Goal: Information Seeking & Learning: Check status

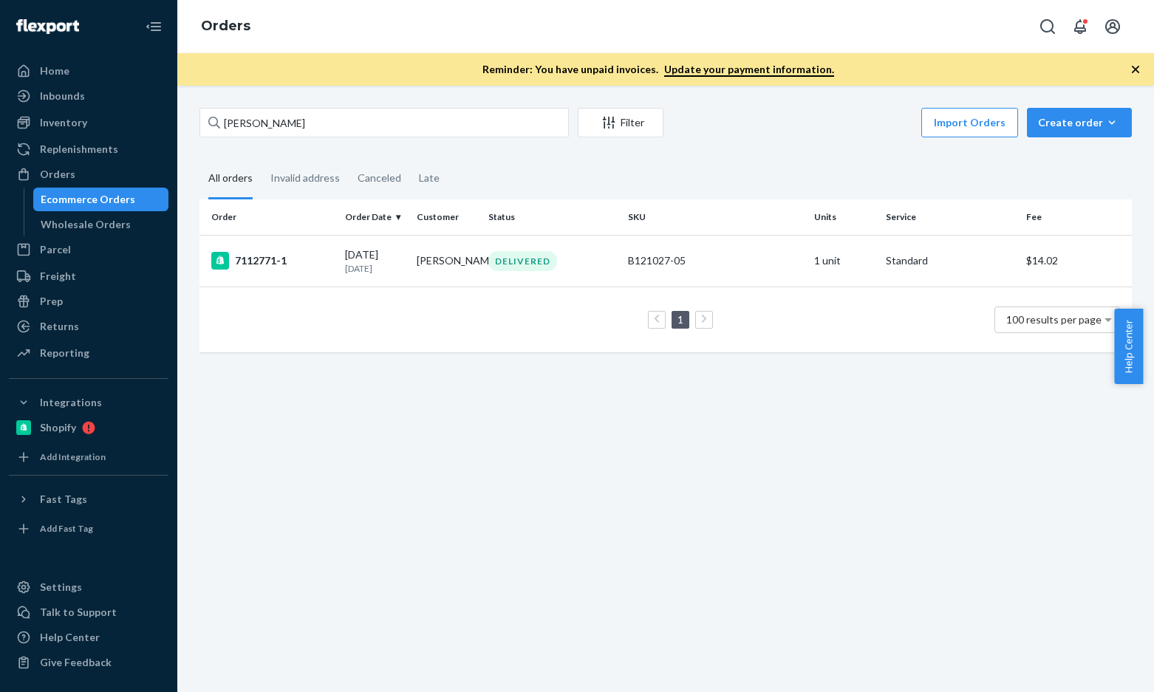
type input "Alivia Anthony"
click at [259, 263] on div "7296785-1" at bounding box center [272, 261] width 122 height 18
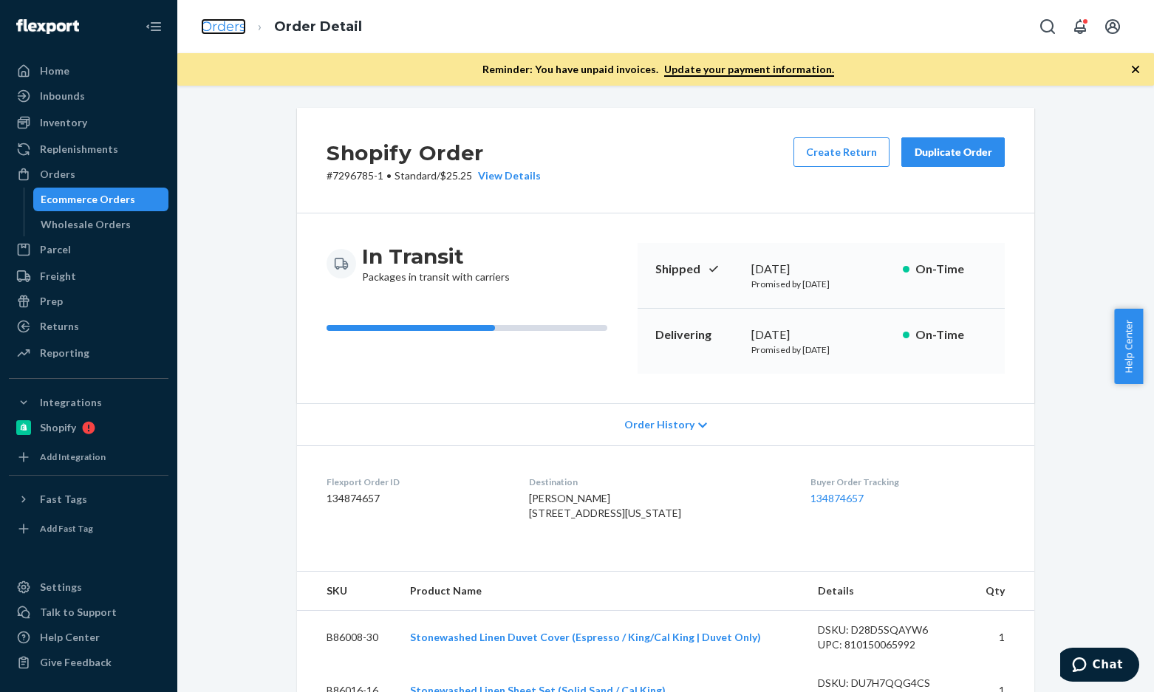
click at [237, 33] on link "Orders" at bounding box center [223, 26] width 45 height 16
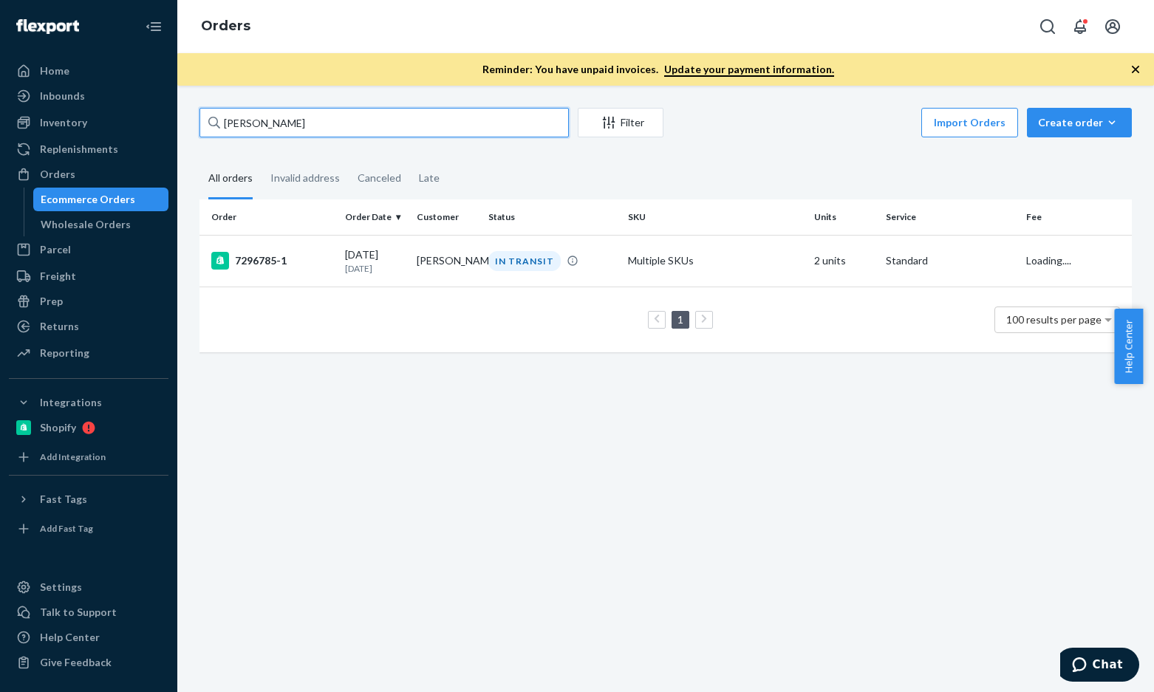
click at [361, 127] on input "Alivia Anthony" at bounding box center [383, 123] width 369 height 30
paste input "Shane Spitzer"
type input "Shane Spitzer"
click at [276, 256] on div "7292971-1" at bounding box center [272, 261] width 122 height 18
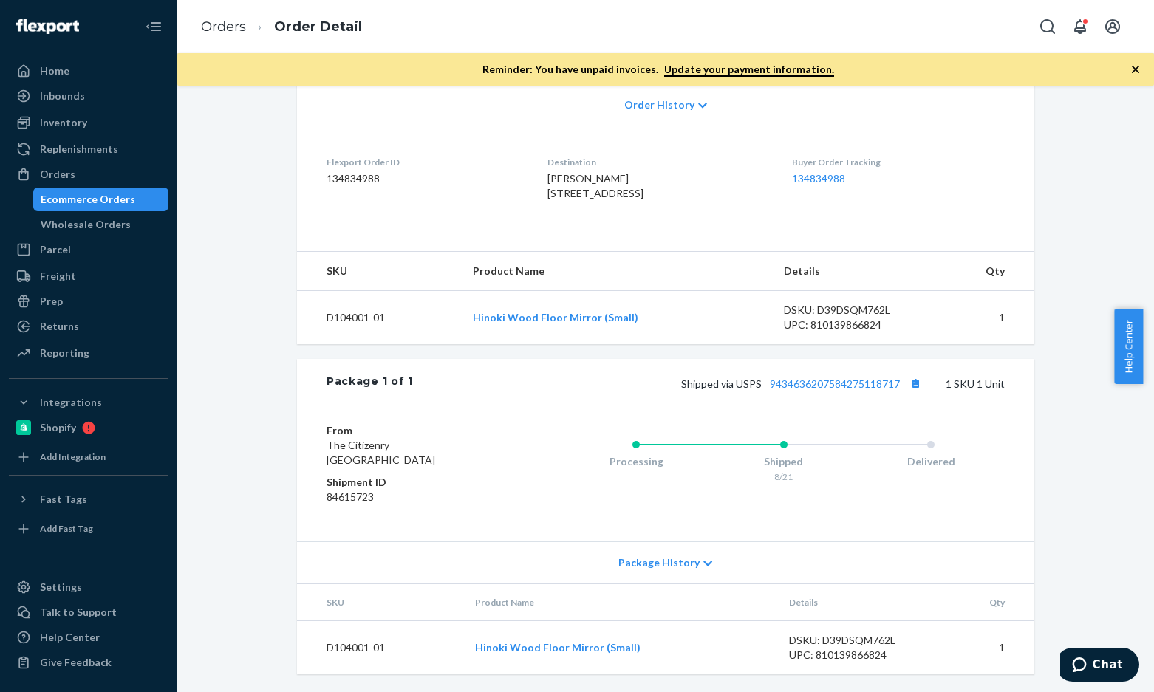
scroll to position [364, 0]
click at [866, 384] on link "9434636207584275118717" at bounding box center [835, 383] width 130 height 13
drag, startPoint x: 218, startPoint y: 32, endPoint x: 344, endPoint y: 104, distance: 145.6
click at [218, 32] on link "Orders" at bounding box center [223, 26] width 45 height 16
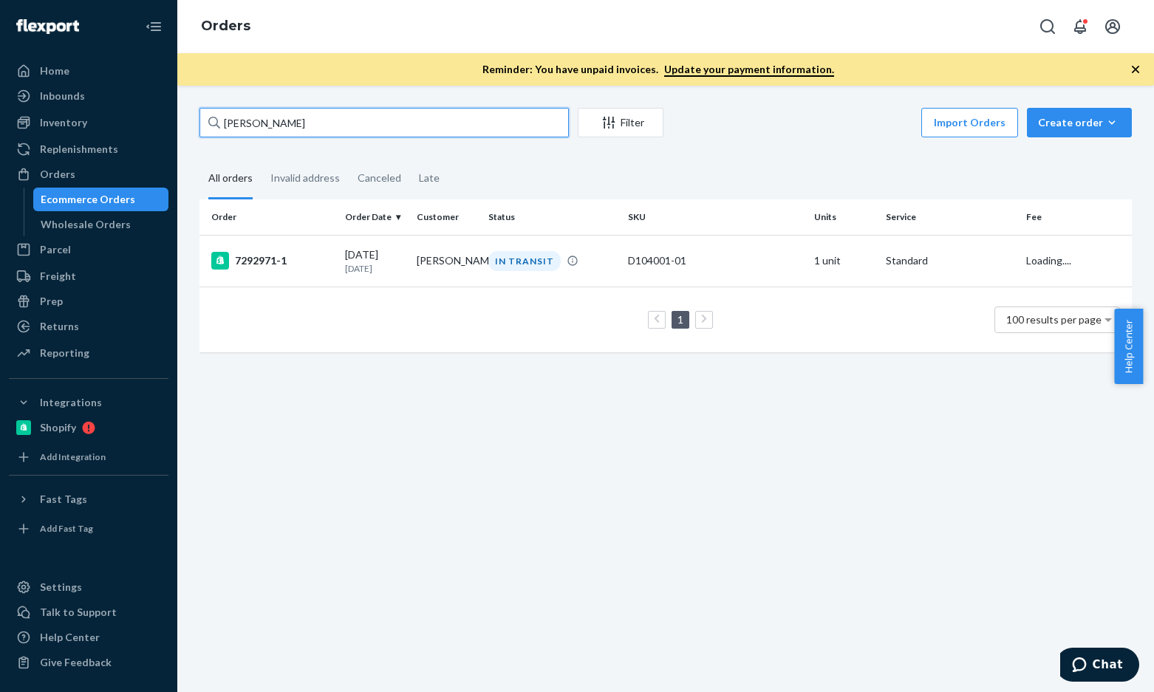
click at [346, 109] on input "Shane Spitzer" at bounding box center [383, 123] width 369 height 30
paste input "Abbey Claire Dedola"
click at [373, 117] on input "Abbey Claire Dedola" at bounding box center [383, 123] width 369 height 30
paste input "Laurie Burdock"
type input "Laurie Burdock"
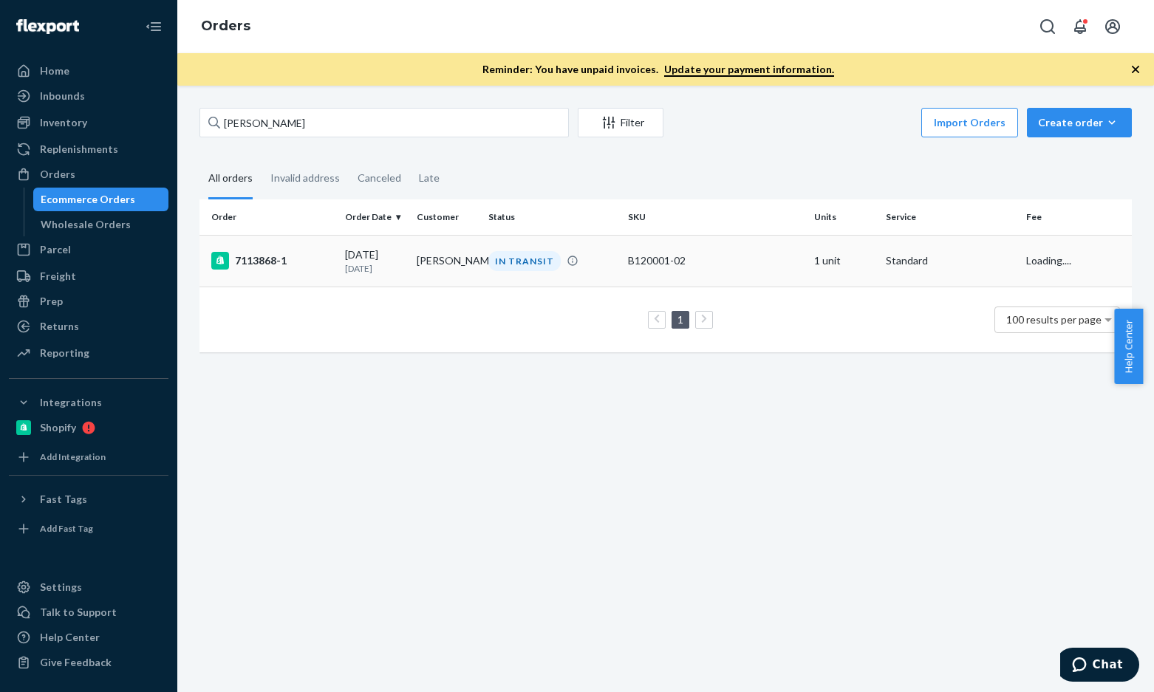
click at [265, 269] on div "7113868-1" at bounding box center [272, 261] width 122 height 18
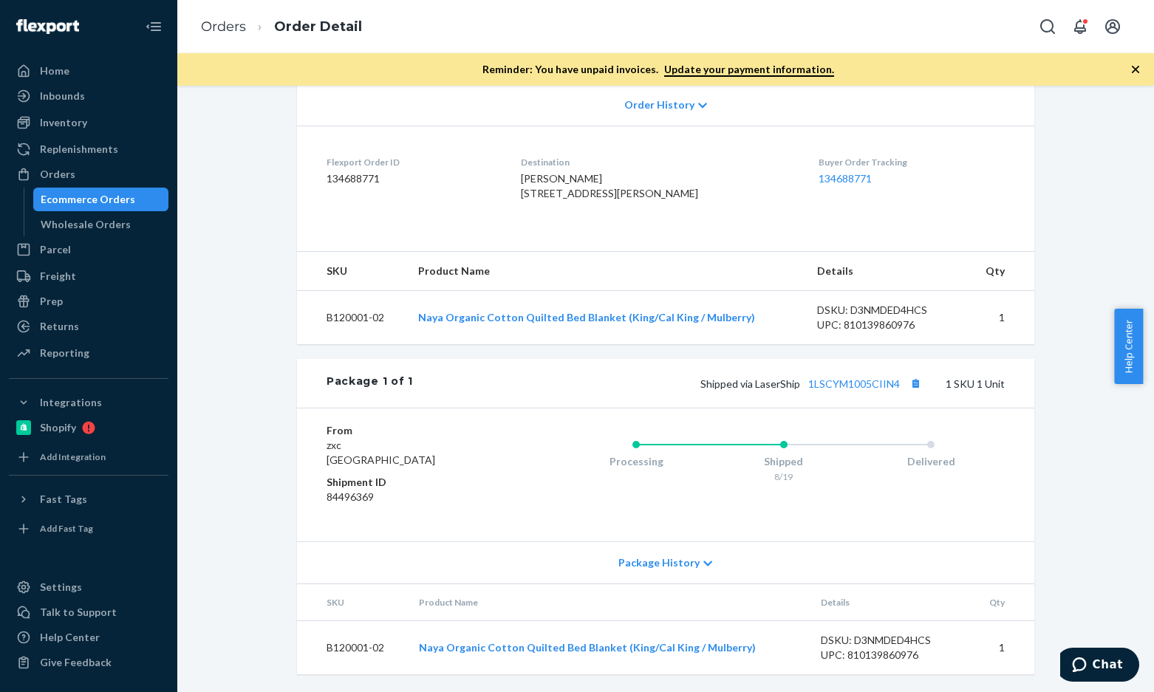
scroll to position [349, 0]
click at [844, 379] on link "1LSCYM1005CIIN4" at bounding box center [854, 383] width 92 height 13
click at [231, 21] on link "Orders" at bounding box center [223, 26] width 45 height 16
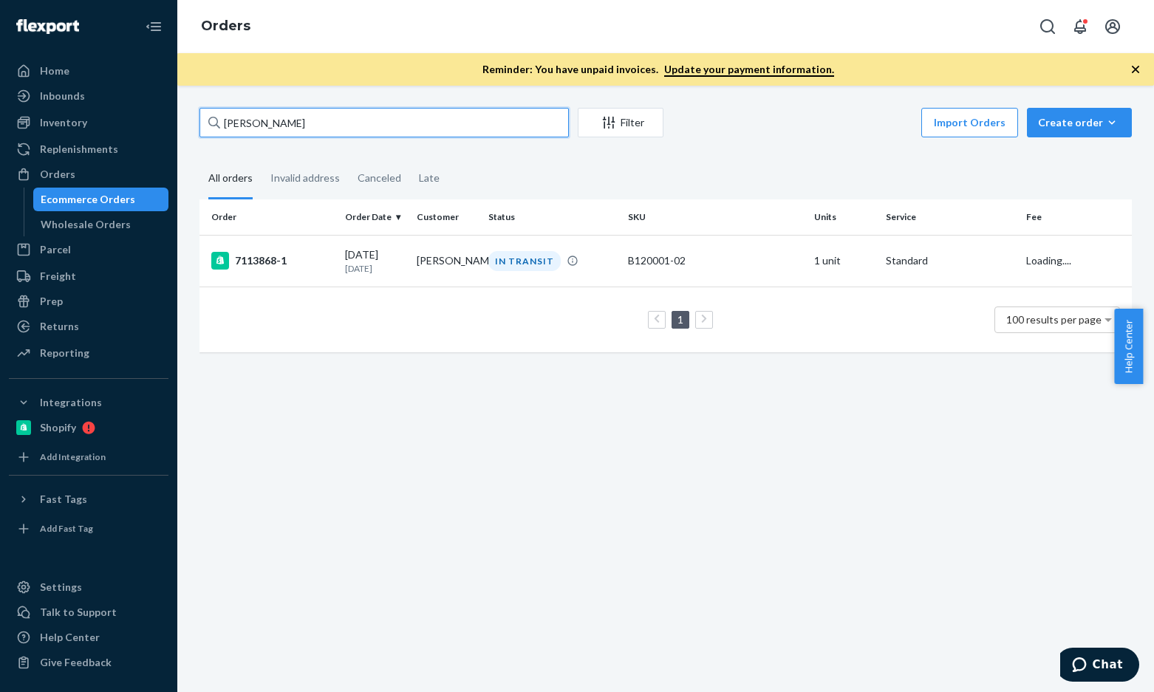
click at [294, 119] on input "Laurie Burdock" at bounding box center [383, 123] width 369 height 30
paste input "Brianna Gallo"
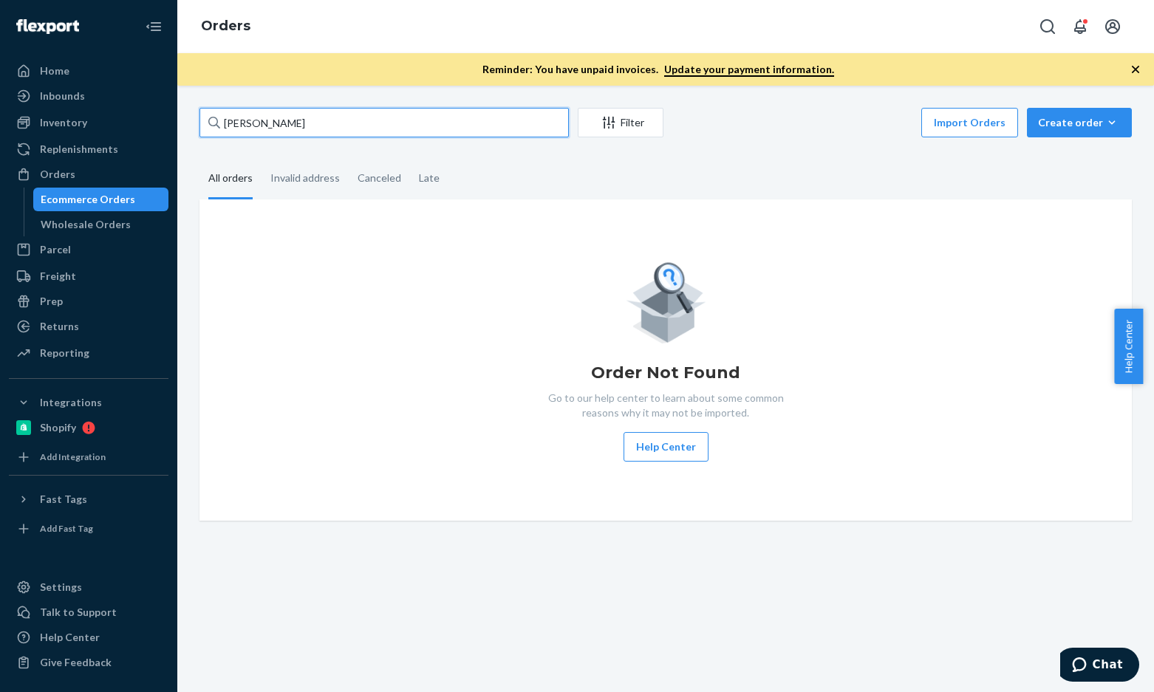
type input "Brianna Gallo"
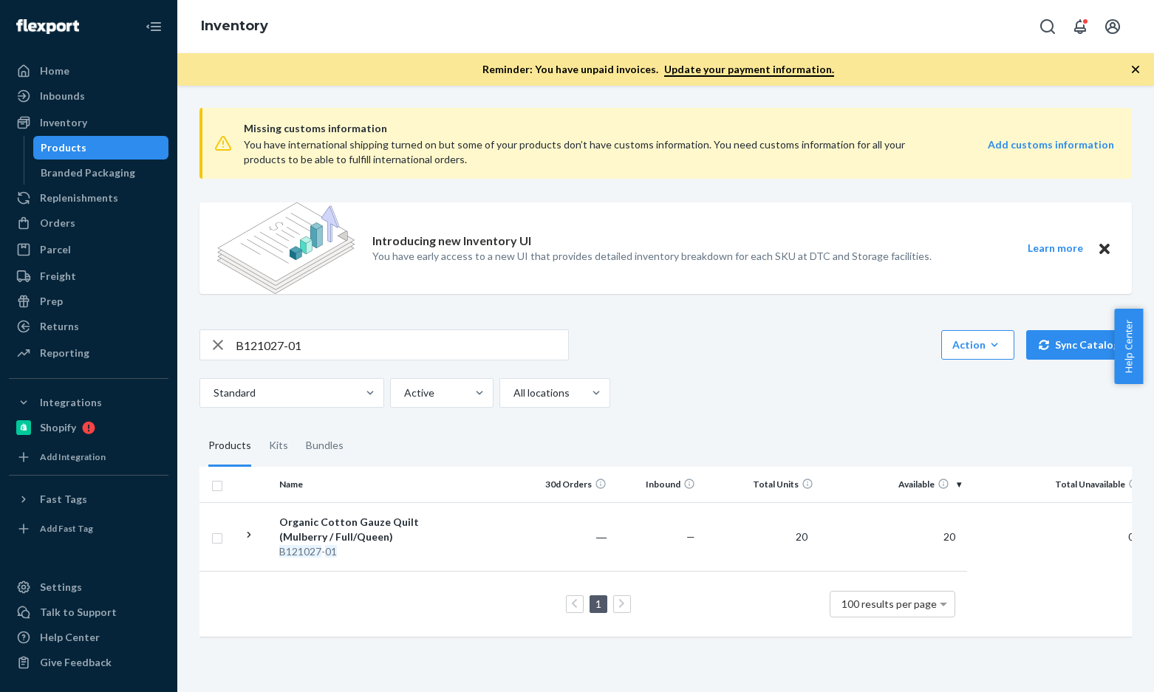
click at [310, 347] on input "B121027-01" at bounding box center [402, 345] width 332 height 30
paste input "Stonewashed Linen Pillowcases"
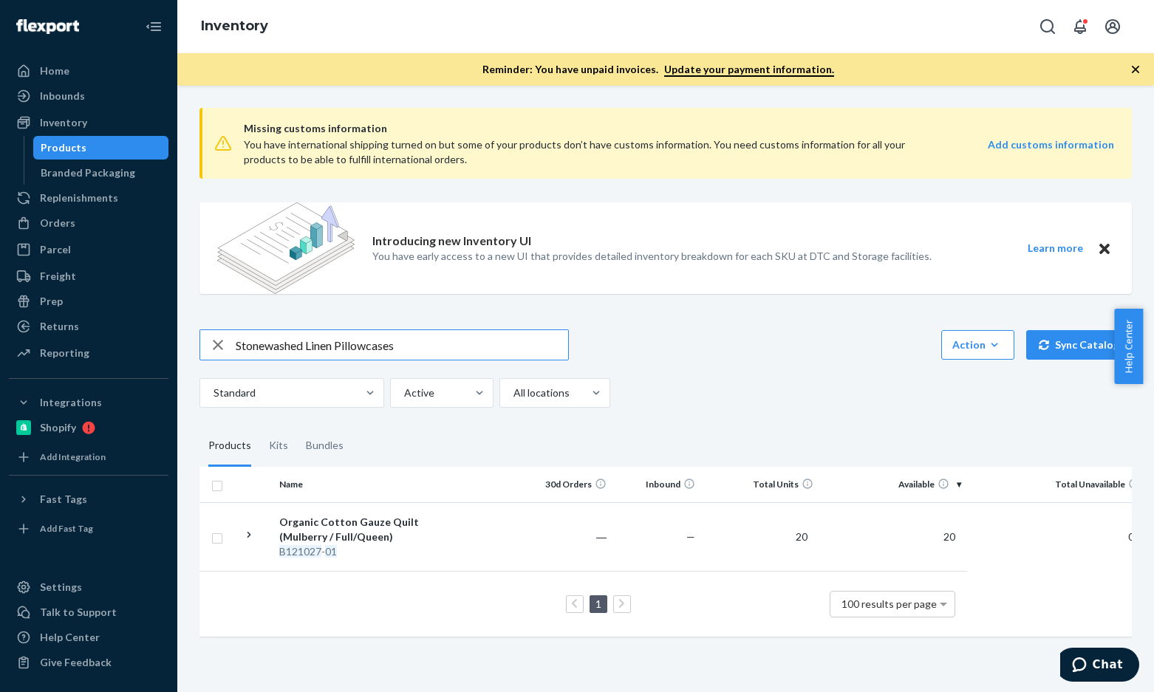
type input "Stonewashed Linen Pillowcases"
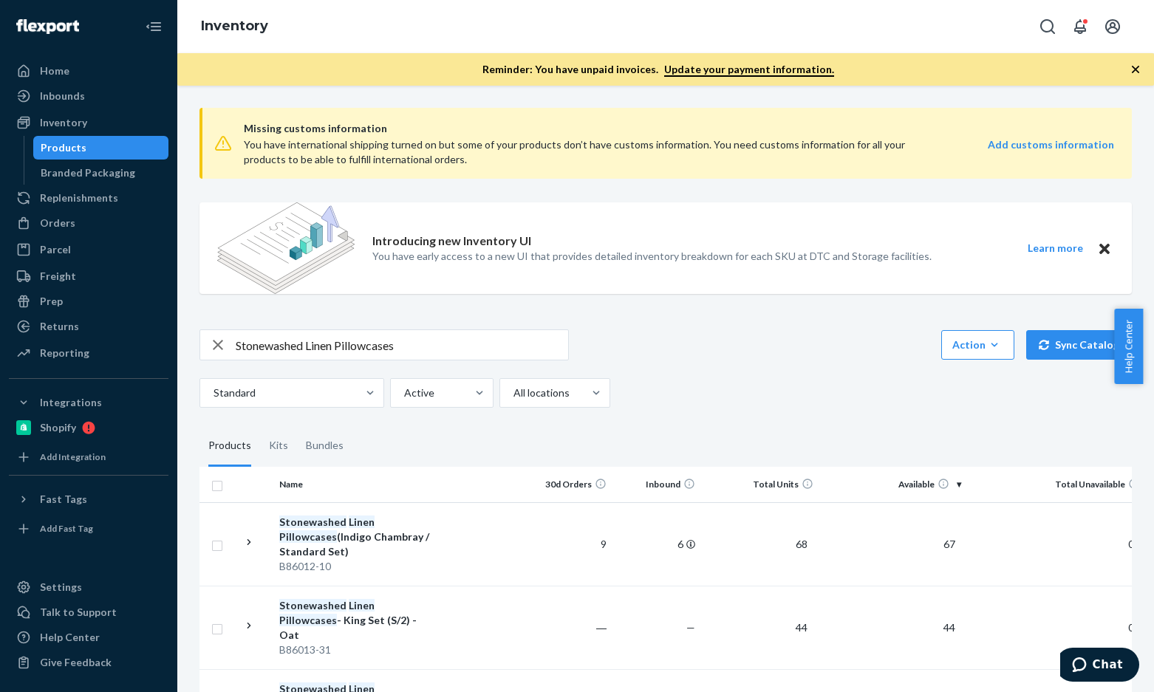
click at [719, 385] on div "Standard Active All locations" at bounding box center [659, 393] width 921 height 30
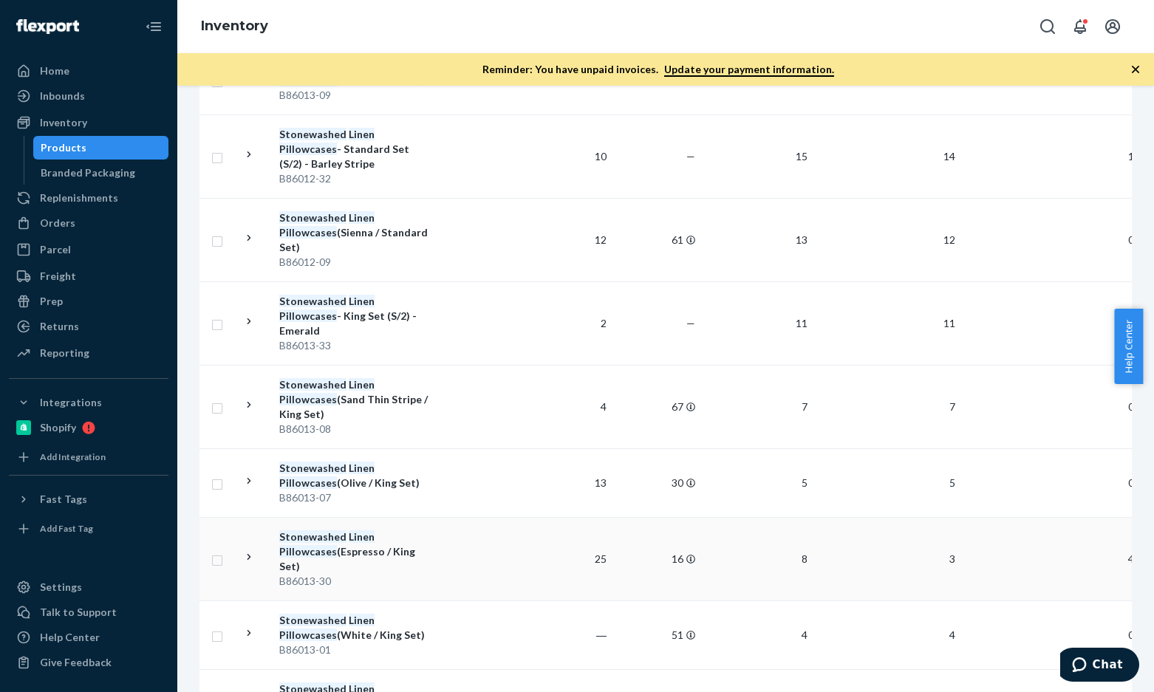
click at [398, 530] on div "Stonewashed Linen Pillowcases (Espresso / King Set)" at bounding box center [356, 552] width 154 height 44
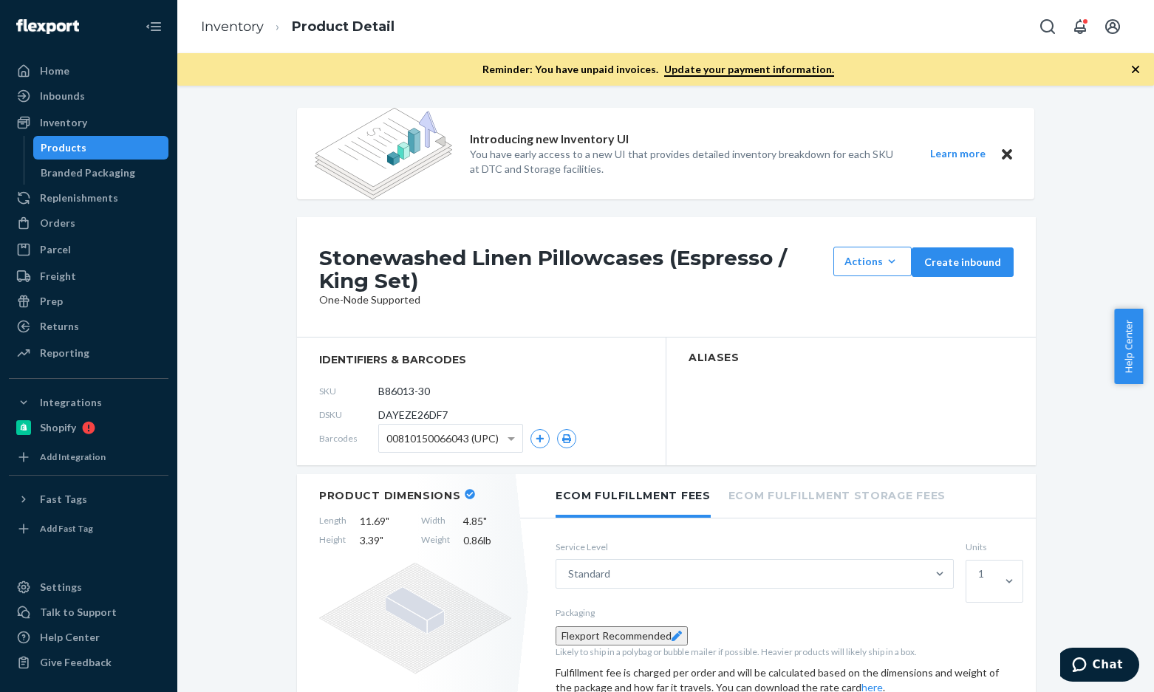
drag, startPoint x: 440, startPoint y: 403, endPoint x: 363, endPoint y: 400, distance: 77.6
click at [363, 400] on div "SKU B86013-30" at bounding box center [481, 392] width 324 height 24
click at [235, 31] on link "Inventory" at bounding box center [232, 26] width 63 height 16
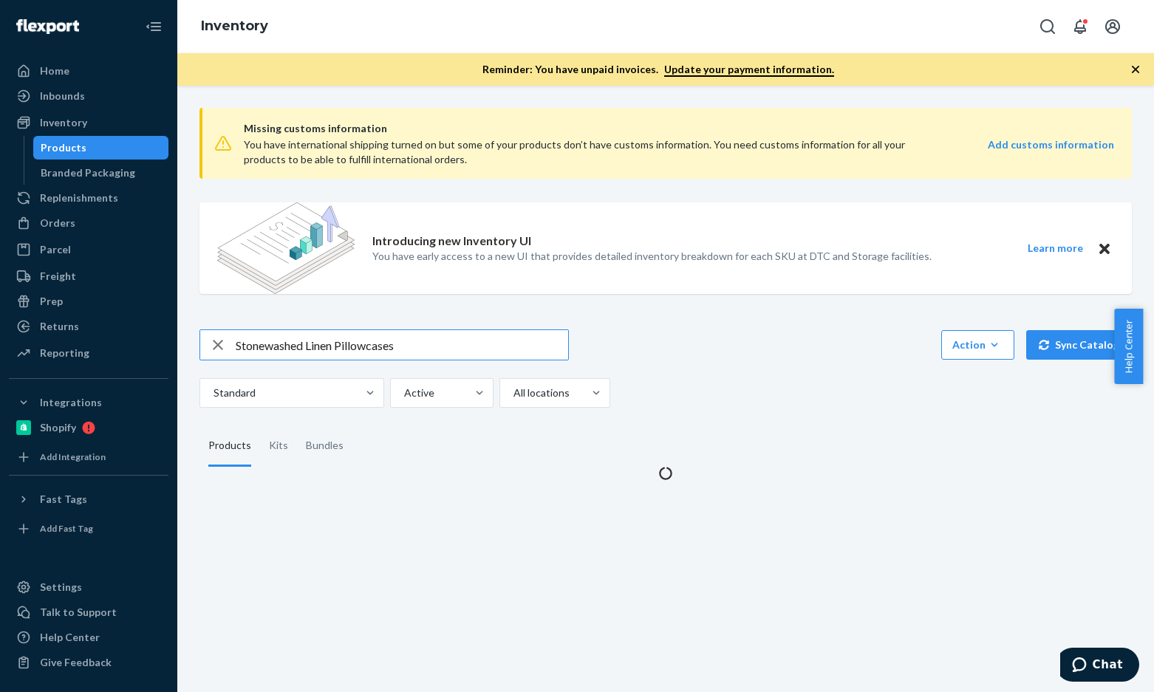
click at [332, 342] on input "Stonewashed Linen Pillowcases" at bounding box center [402, 345] width 332 height 30
type input "B86013-30"
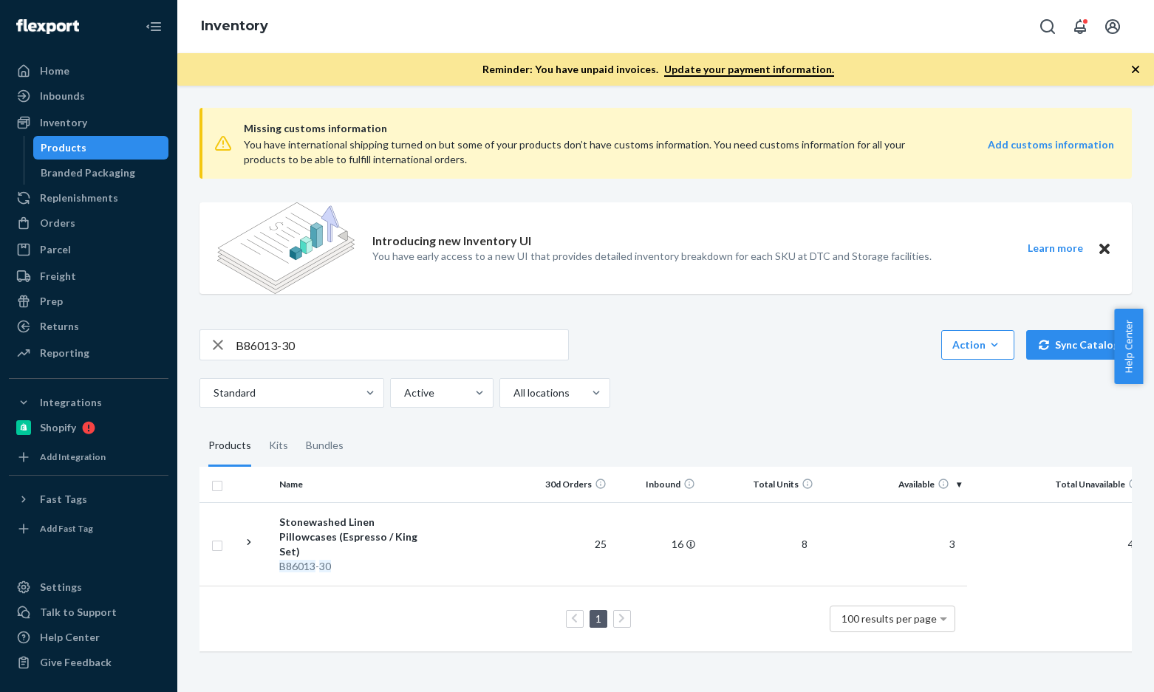
click at [327, 336] on input "B86013-30" at bounding box center [402, 345] width 332 height 30
paste input "R93034-06"
type input "R93034-06"
